Goal: Obtain resource: Obtain resource

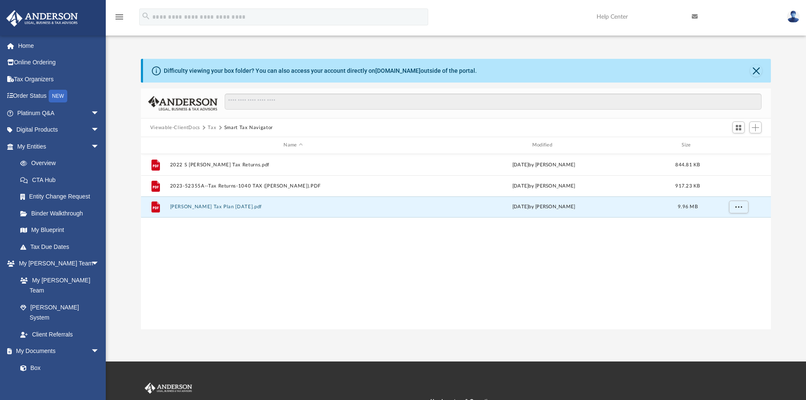
scroll to position [186, 623]
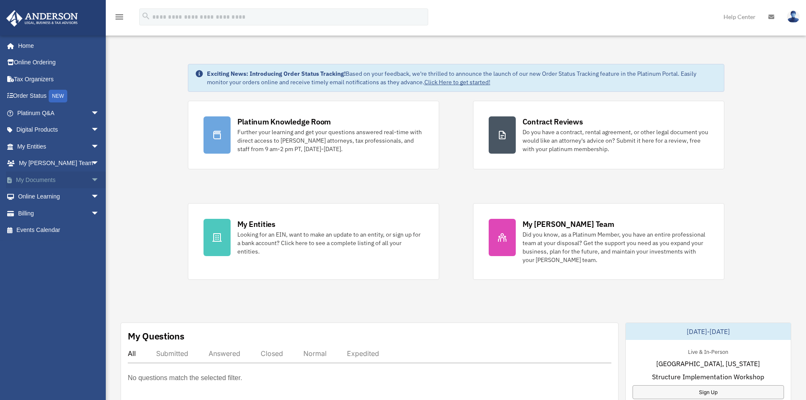
click at [32, 180] on link "My Documents arrow_drop_down" at bounding box center [59, 179] width 106 height 17
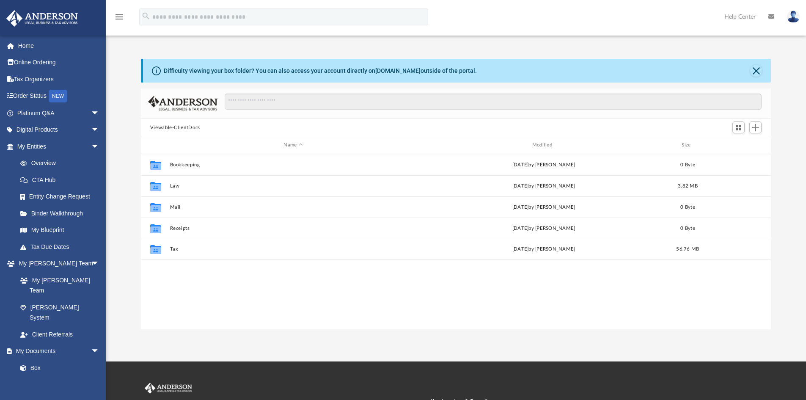
scroll to position [186, 623]
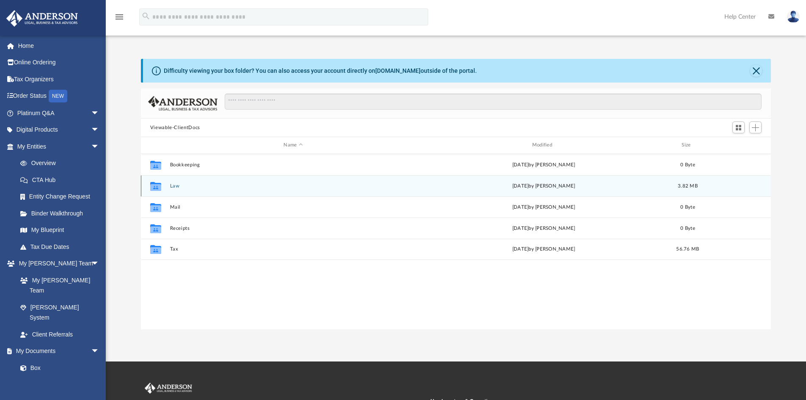
click at [174, 185] on button "Law" at bounding box center [293, 185] width 247 height 5
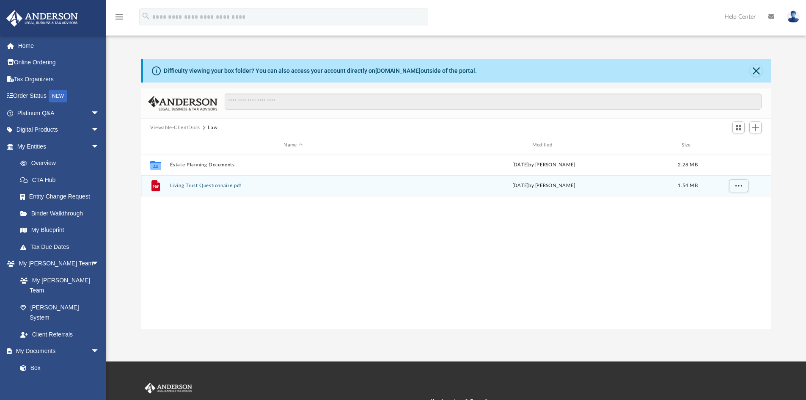
click at [194, 182] on div "File Living Trust Questionnaire.pdf [DATE] by [PERSON_NAME] 1.54 MB" at bounding box center [456, 185] width 630 height 21
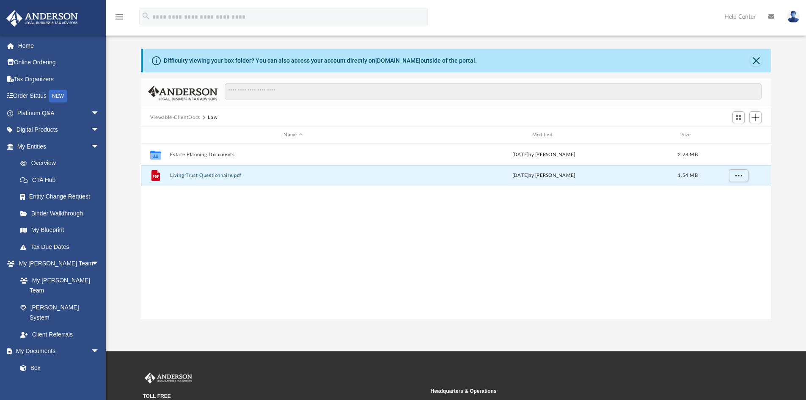
scroll to position [16, 0]
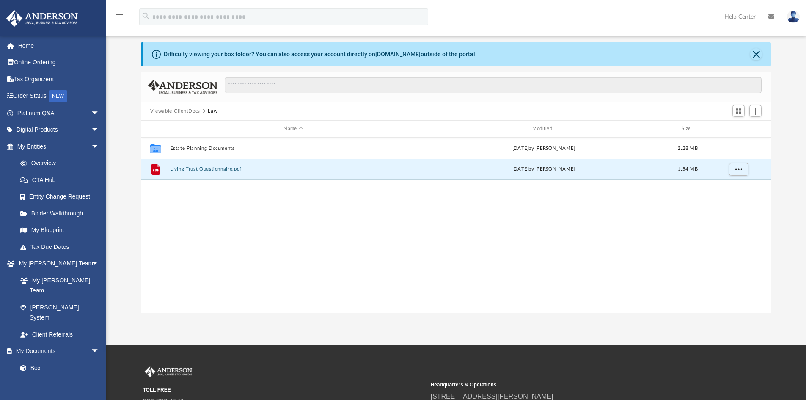
click at [194, 167] on button "Living Trust Questionnaire.pdf" at bounding box center [293, 168] width 247 height 5
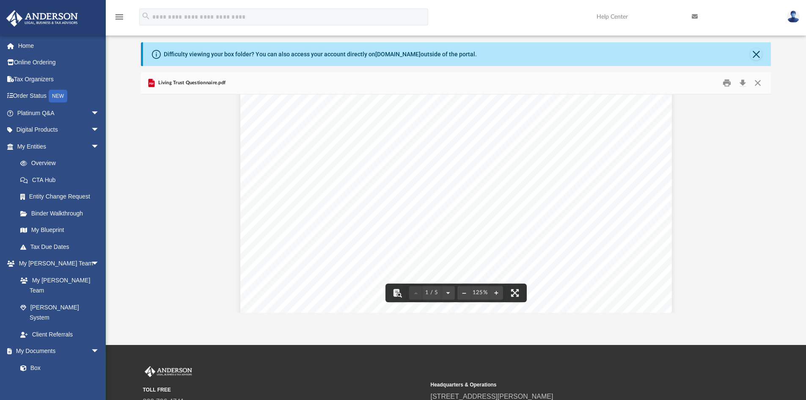
scroll to position [127, 0]
click at [266, 186] on div "[PERSON_NAME] LEGAL, BUSINESS & TAX ADVISORS | 800.706.4741 | REV03.20220512 Li…" at bounding box center [455, 253] width 431 height 558
click at [268, 185] on div "[PERSON_NAME] LEGAL, BUSINESS & TAX ADVISORS | 800.706.4741 | REV03.20220512 Li…" at bounding box center [455, 253] width 431 height 558
click at [265, 184] on div "[PERSON_NAME] LEGAL, BUSINESS & TAX ADVISORS | 800.706.4741 | REV03.20220512 Li…" at bounding box center [455, 253] width 431 height 558
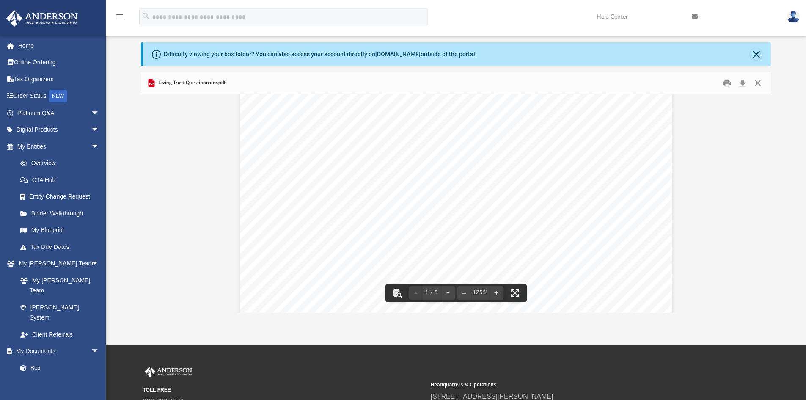
click at [265, 184] on div "[PERSON_NAME] LEGAL, BUSINESS & TAX ADVISORS | 800.706.4741 | REV03.20220512 Li…" at bounding box center [455, 253] width 431 height 558
click at [327, 182] on div "[PERSON_NAME] LEGAL, BUSINESS & TAX ADVISORS | 800.706.4741 | REV03.20220512 Li…" at bounding box center [455, 253] width 431 height 558
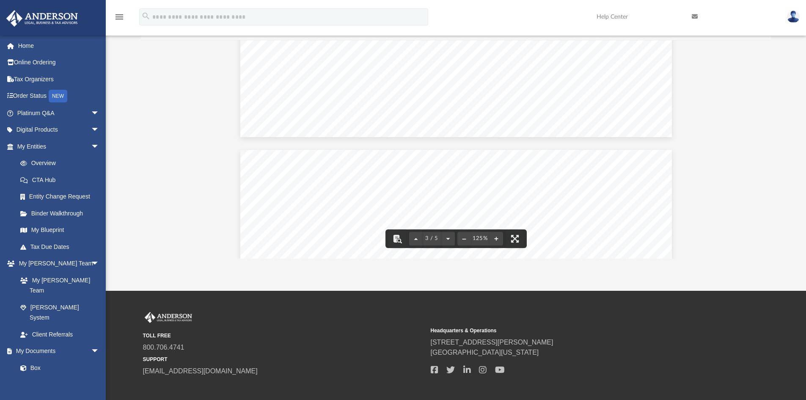
scroll to position [1059, 0]
drag, startPoint x: 450, startPoint y: 85, endPoint x: 335, endPoint y: 88, distance: 115.5
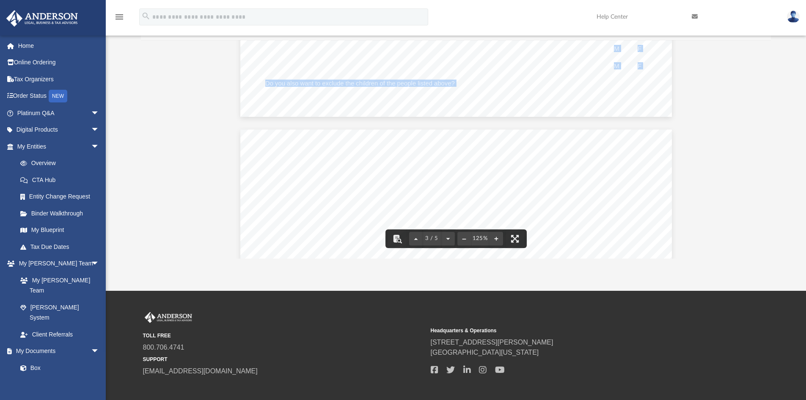
drag, startPoint x: 263, startPoint y: 86, endPoint x: 453, endPoint y: 84, distance: 189.9
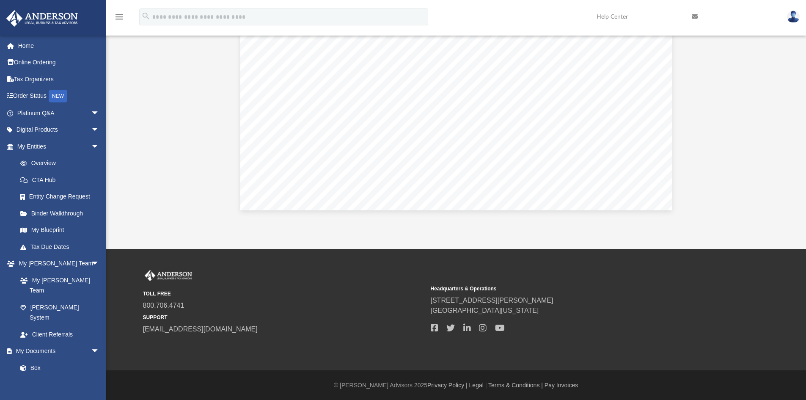
scroll to position [113, 0]
